Goal: Task Accomplishment & Management: Manage account settings

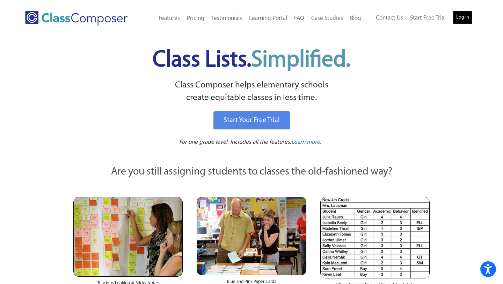
click at [459, 19] on link "Log In" at bounding box center [463, 17] width 20 height 14
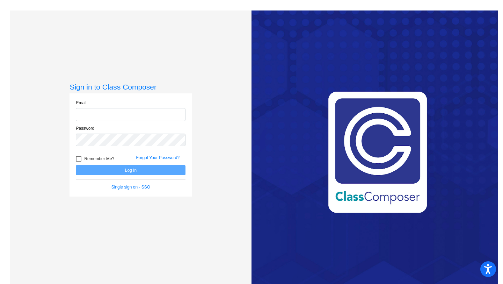
type input "[EMAIL_ADDRESS][PERSON_NAME][DOMAIN_NAME]"
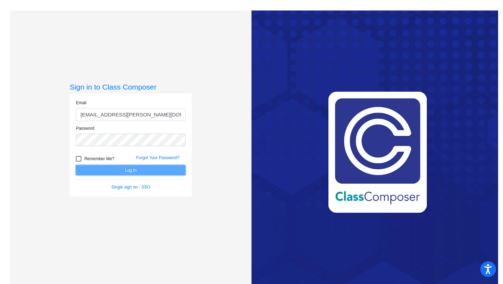
click at [144, 173] on button "Log In" at bounding box center [131, 170] width 110 height 10
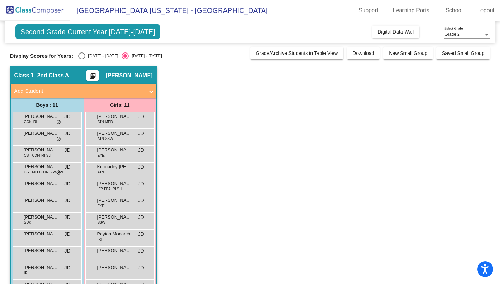
click at [87, 57] on div "[DATE] - [DATE]" at bounding box center [101, 56] width 33 height 6
click at [82, 59] on input "[DATE] - [DATE]" at bounding box center [81, 59] width 0 height 0
radio input "true"
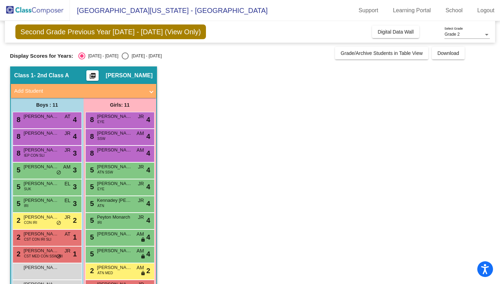
scroll to position [24, 0]
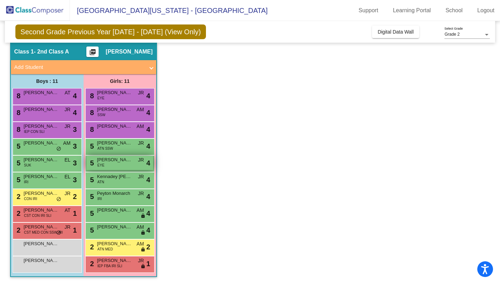
click at [111, 164] on div "5 [PERSON_NAME] EYE JR lock do_not_disturb_alt 4" at bounding box center [119, 163] width 67 height 14
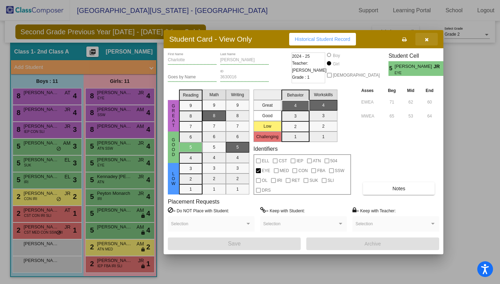
click at [426, 37] on icon "button" at bounding box center [427, 39] width 4 height 5
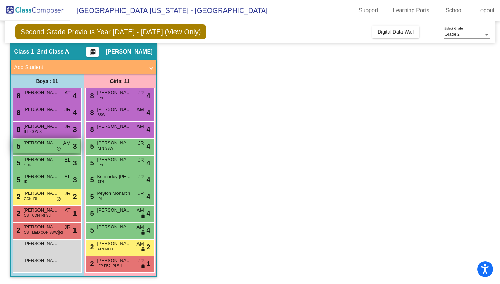
click at [35, 148] on div "5 Brandon Corbin Jr. AM lock do_not_disturb_alt 3" at bounding box center [46, 146] width 67 height 14
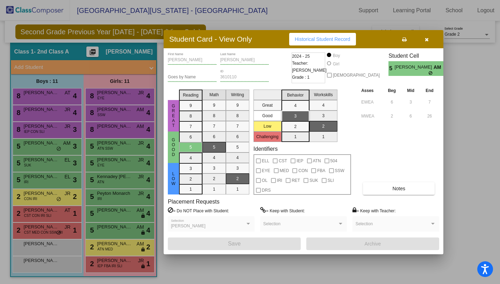
click at [426, 40] on icon "button" at bounding box center [427, 39] width 4 height 5
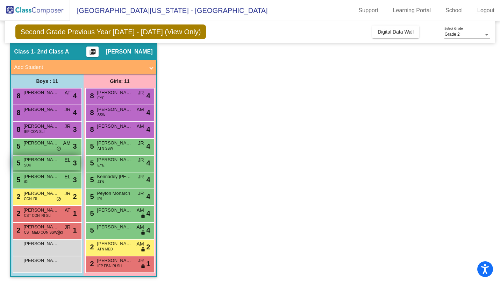
click at [59, 164] on div "5 Nathan Ferguson SUK EL lock do_not_disturb_alt 3" at bounding box center [46, 163] width 67 height 14
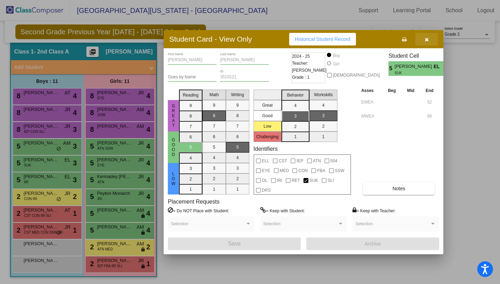
click at [429, 37] on button "button" at bounding box center [426, 39] width 22 height 13
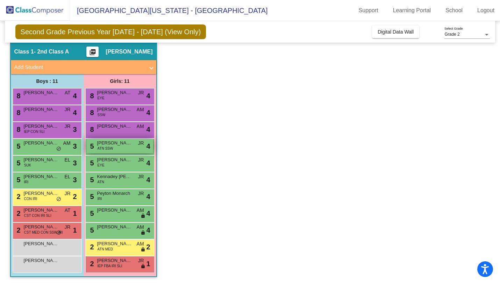
click at [127, 146] on div "5 Ava-Marie Magsig ATN SSW JR lock do_not_disturb_alt 4" at bounding box center [119, 146] width 67 height 14
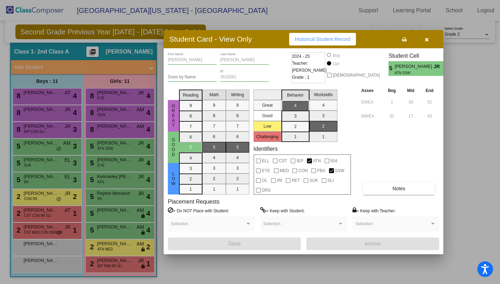
click at [427, 38] on icon "button" at bounding box center [427, 39] width 4 height 5
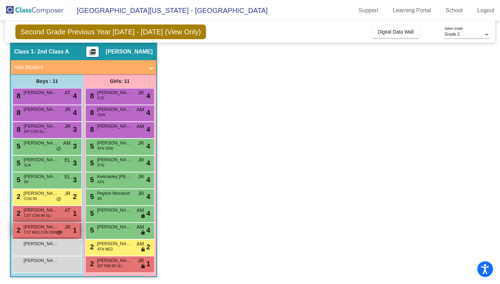
click at [51, 230] on span "CST MED CON SSW IRI" at bounding box center [43, 232] width 39 height 5
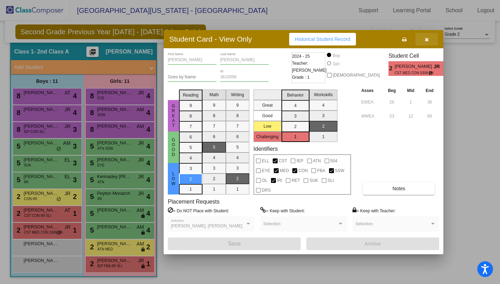
click at [425, 39] on icon "button" at bounding box center [427, 39] width 4 height 5
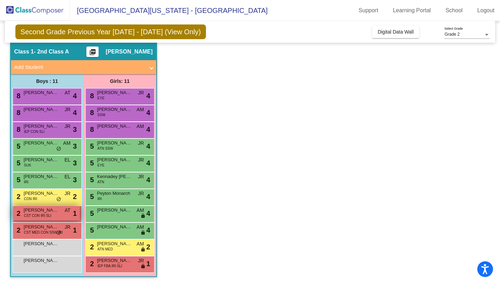
click at [45, 211] on span "Eli May" at bounding box center [41, 210] width 35 height 7
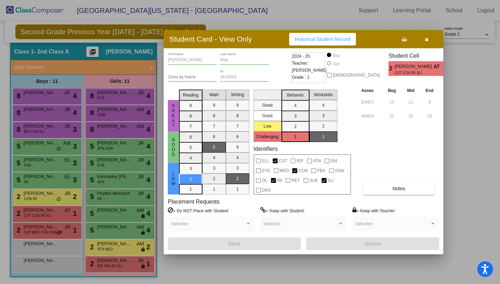
click at [426, 41] on icon "button" at bounding box center [427, 39] width 4 height 5
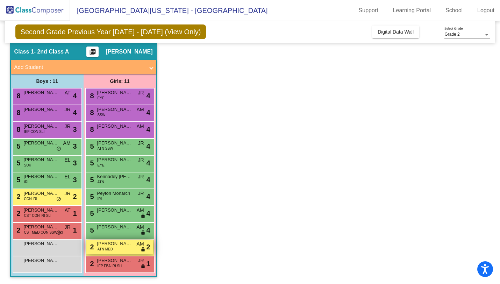
click at [116, 246] on span "Amethyst Wilson" at bounding box center [114, 243] width 35 height 7
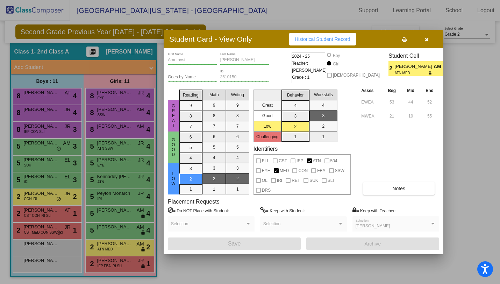
click at [426, 39] on icon "button" at bounding box center [427, 39] width 4 height 5
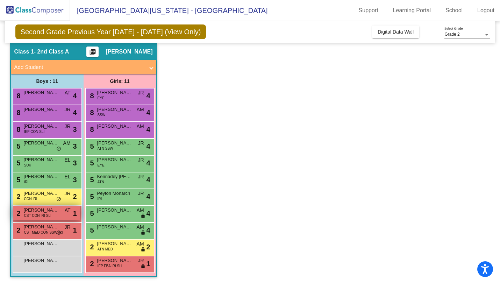
click at [53, 214] on div "2 Eli May CST CON IRI SLI AT lock do_not_disturb_alt 1" at bounding box center [46, 213] width 67 height 14
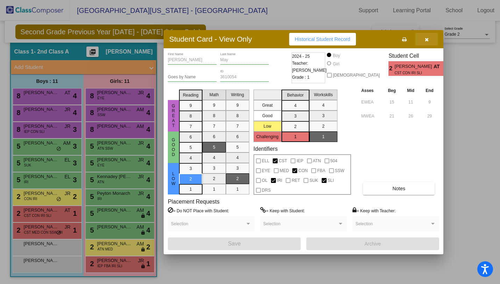
click at [428, 40] on icon "button" at bounding box center [427, 39] width 4 height 5
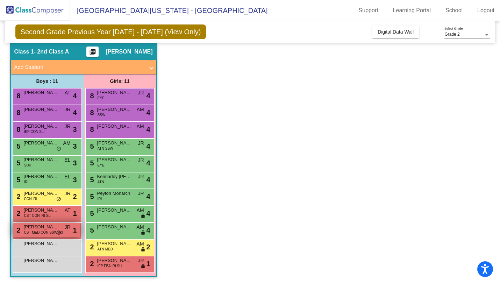
click at [44, 226] on span "Ethan Ryan" at bounding box center [41, 226] width 35 height 7
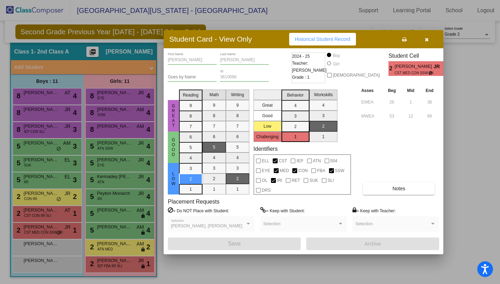
click at [425, 40] on icon "button" at bounding box center [427, 39] width 4 height 5
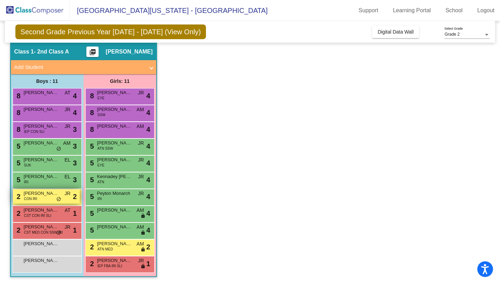
click at [42, 199] on div "2 Anderson Woirol CON IRI JR lock do_not_disturb_alt 2" at bounding box center [46, 196] width 67 height 14
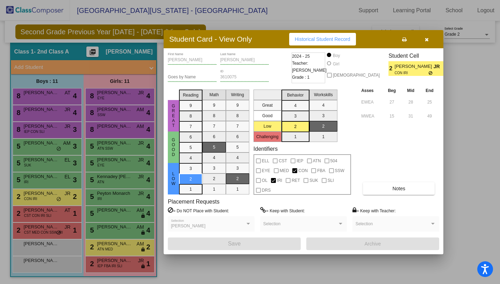
click at [428, 38] on icon "button" at bounding box center [427, 39] width 4 height 5
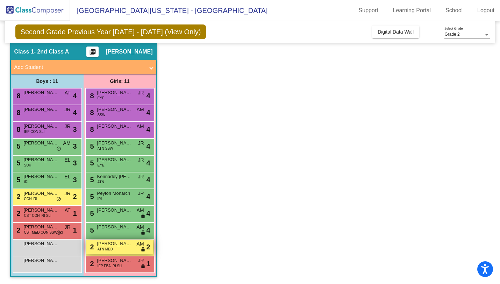
click at [114, 246] on span "Amethyst Wilson" at bounding box center [114, 243] width 35 height 7
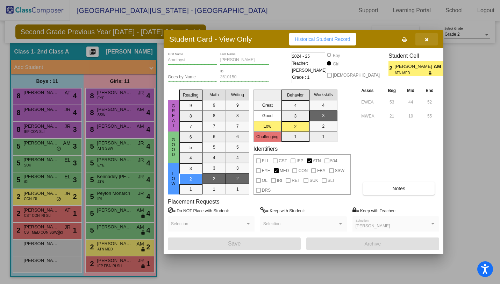
click at [426, 41] on icon "button" at bounding box center [427, 39] width 4 height 5
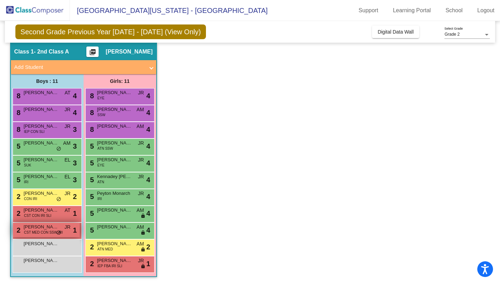
click at [48, 230] on span "CST MED CON SSW IRI" at bounding box center [43, 232] width 39 height 5
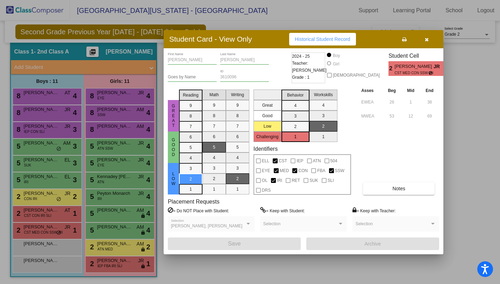
click at [388, 180] on div "Asses Beg Mid End EWEA 26 1 38 MWEA 53 12 69 Notes" at bounding box center [399, 141] width 80 height 108
click at [388, 189] on button "Notes" at bounding box center [399, 188] width 72 height 13
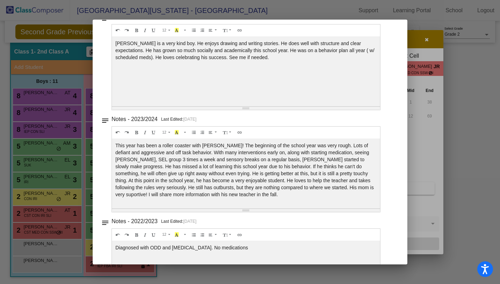
scroll to position [0, 0]
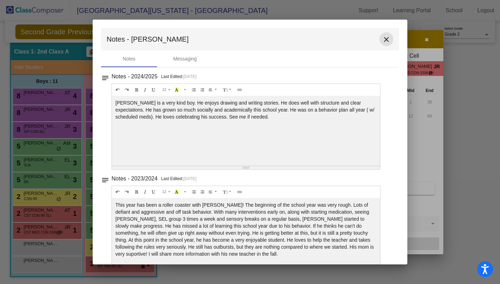
click at [382, 40] on mat-icon "close" at bounding box center [386, 39] width 8 height 8
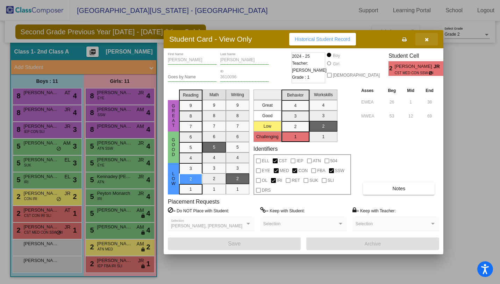
click at [426, 40] on icon "button" at bounding box center [427, 39] width 4 height 5
